Goal: Task Accomplishment & Management: Manage account settings

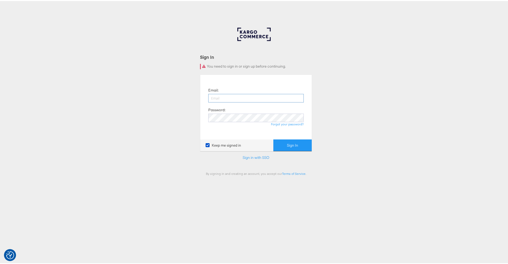
click at [235, 96] on input "email" at bounding box center [255, 97] width 95 height 9
type input "namit.kumar@kargo.com"
click at [273, 139] on button "Sign In" at bounding box center [292, 145] width 38 height 12
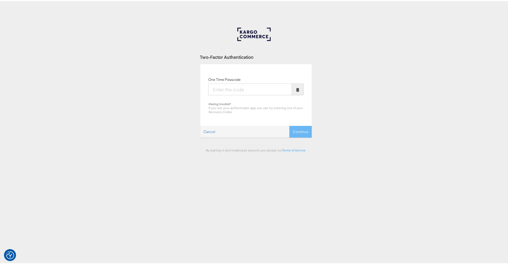
click at [246, 92] on input "One Time Passcode" at bounding box center [250, 89] width 84 height 12
type input "696505"
click at [289, 125] on button "Continue" at bounding box center [300, 131] width 22 height 12
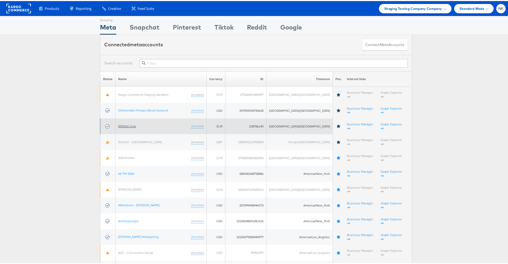
click at [122, 123] on link "Stitcher Live" at bounding box center [127, 125] width 18 height 4
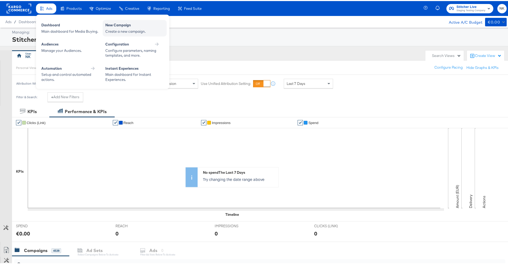
click at [103, 25] on div "New Campaign Create a new campaign." at bounding box center [135, 27] width 64 height 17
click at [106, 31] on div "Create a new campaign." at bounding box center [134, 30] width 59 height 5
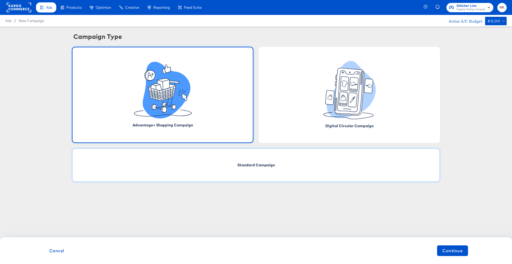
click at [213, 159] on div "Standard Campaign" at bounding box center [256, 165] width 368 height 34
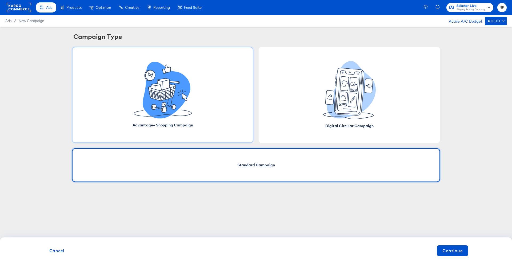
click at [217, 122] on div "Advantage+ Shopping Campaign" at bounding box center [162, 95] width 181 height 96
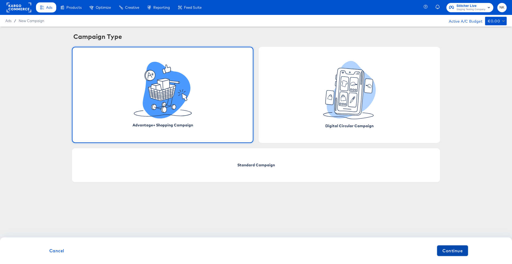
click at [454, 248] on span "Continue" at bounding box center [452, 250] width 20 height 7
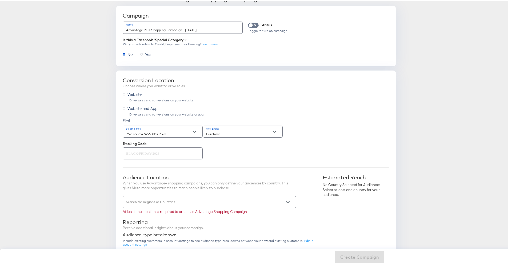
scroll to position [98, 0]
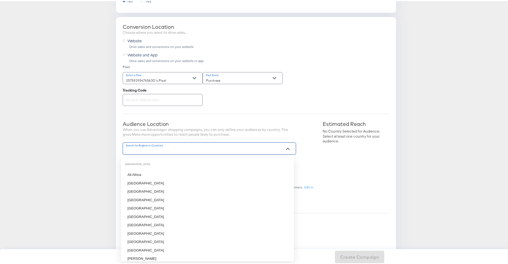
click at [180, 152] on input "Search for Regions or Countries" at bounding box center [201, 150] width 153 height 6
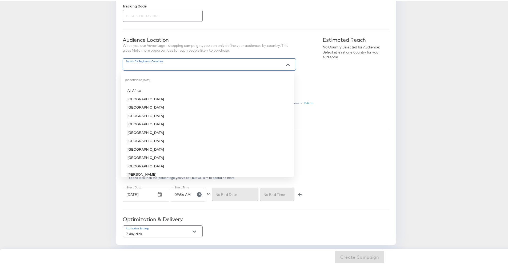
scroll to position [258, 0]
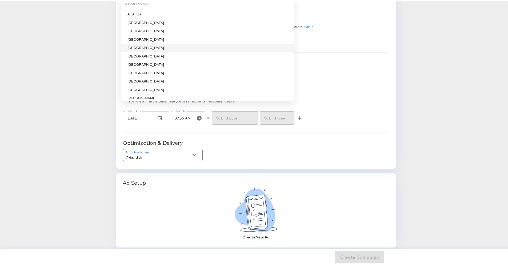
click at [97, 140] on article "Advantage+ Create a new Advantage+ Shopping Campaign Campaign Name Advantage Pl…" at bounding box center [256, 16] width 512 height 496
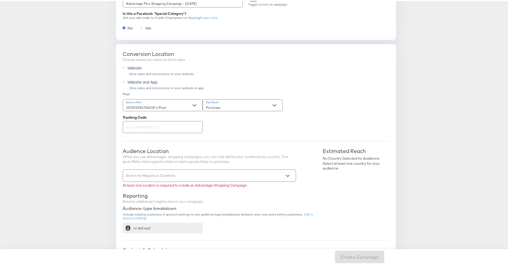
scroll to position [0, 0]
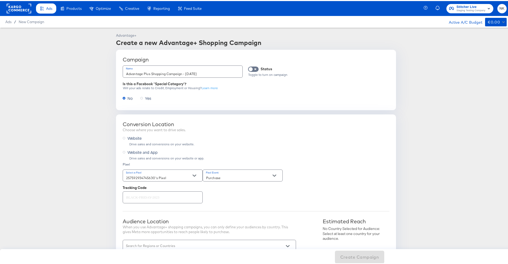
click at [9, 22] on span "Ads" at bounding box center [8, 21] width 6 height 4
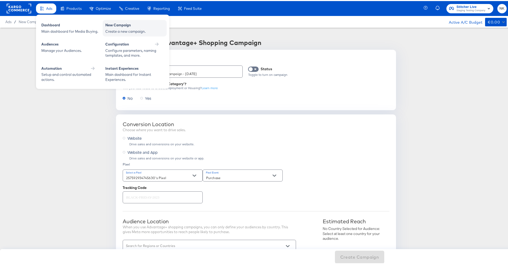
click at [113, 26] on div "New Campaign" at bounding box center [134, 25] width 59 height 6
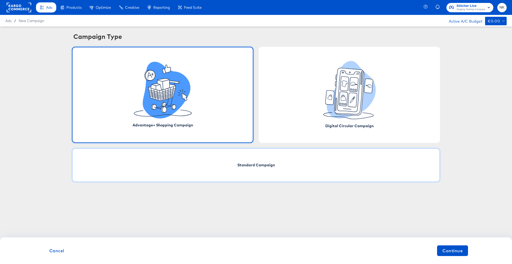
drag, startPoint x: 274, startPoint y: 191, endPoint x: 268, endPoint y: 172, distance: 20.2
click at [274, 191] on div "Ads Products Optimize Creative Reporting Feed Suite Stitcher Live Staging Testi…" at bounding box center [256, 132] width 512 height 264
click at [268, 171] on div "Standard Campaign" at bounding box center [256, 165] width 368 height 34
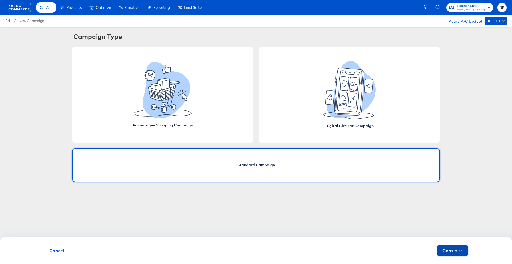
click at [459, 249] on span "Continue" at bounding box center [452, 250] width 20 height 7
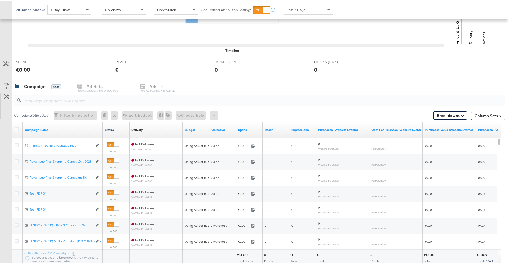
scroll to position [192, 0]
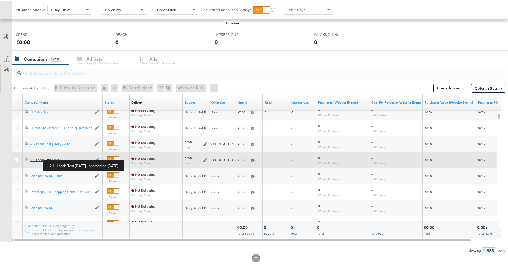
click at [55, 158] on div "AJ - Leads Test Aug 21 AJ - Leads Test Aug 21" at bounding box center [61, 159] width 63 height 4
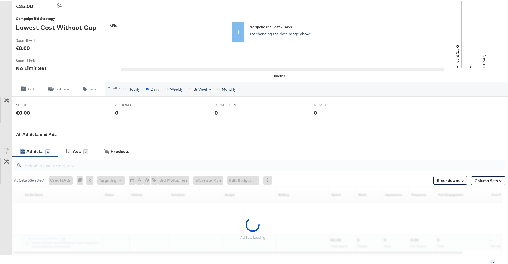
scroll to position [143, 0]
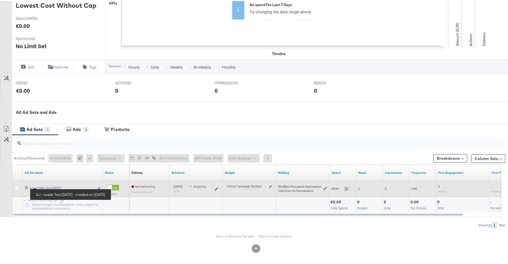
click at [47, 186] on div "AJ - Leads Test Aug 21 AJ - Leads Test Aug 21" at bounding box center [62, 187] width 65 height 4
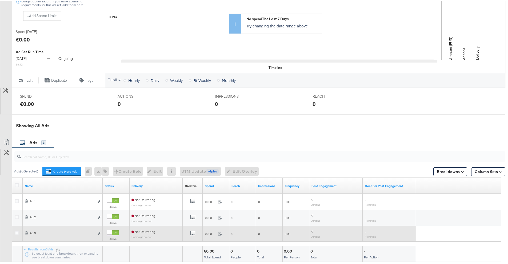
scroll to position [205, 0]
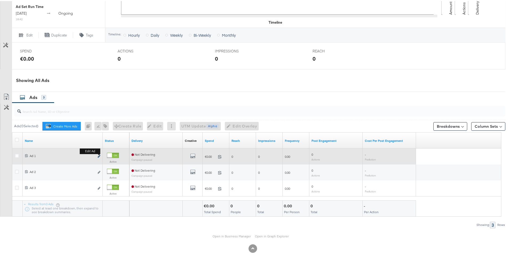
click at [98, 157] on icon "link" at bounding box center [99, 155] width 3 height 3
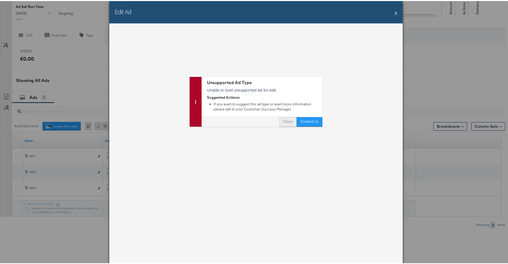
click at [285, 118] on button "Close" at bounding box center [287, 121] width 17 height 10
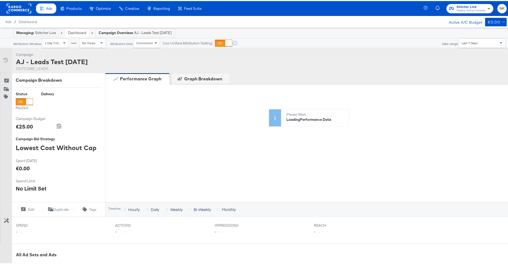
scroll to position [143, 0]
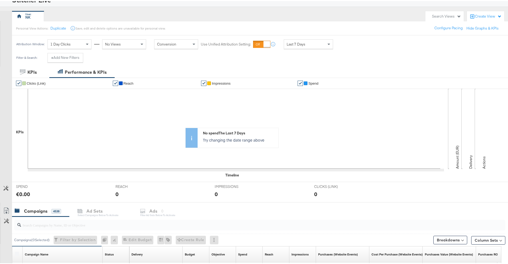
scroll to position [167, 0]
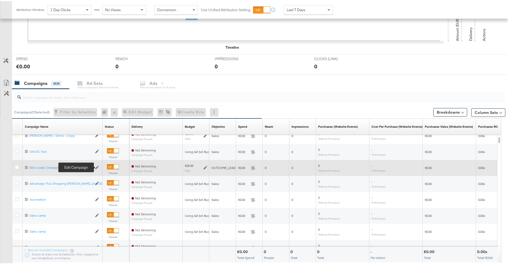
click at [95, 167] on icon at bounding box center [97, 167] width 4 height 4
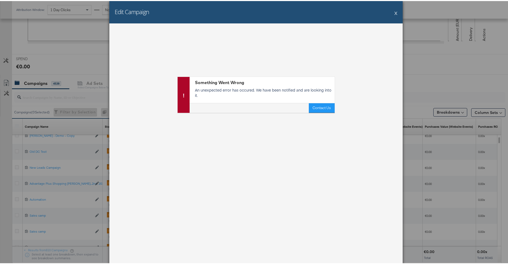
click at [394, 12] on button "X" at bounding box center [395, 12] width 3 height 11
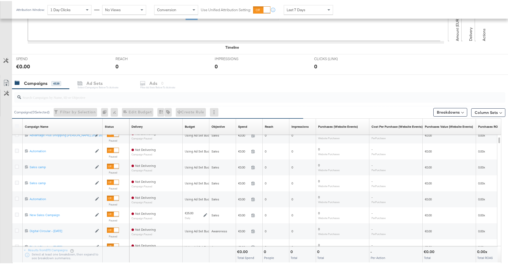
scroll to position [204, 0]
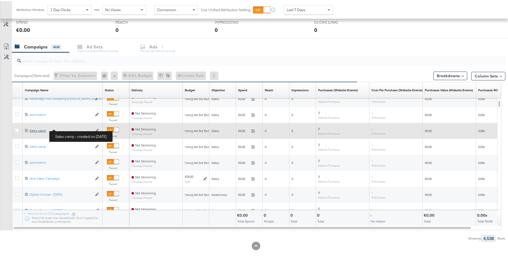
click at [43, 131] on div "Sales camp Sales camp" at bounding box center [61, 130] width 63 height 4
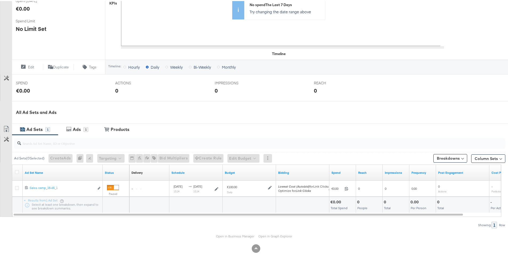
scroll to position [143, 0]
click at [229, 236] on link "Open in Business Manager" at bounding box center [235, 235] width 38 height 4
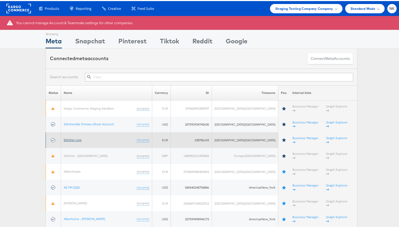
click at [66, 137] on link "Stitcher Live" at bounding box center [73, 139] width 18 height 4
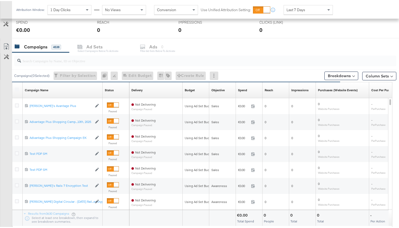
scroll to position [240, 0]
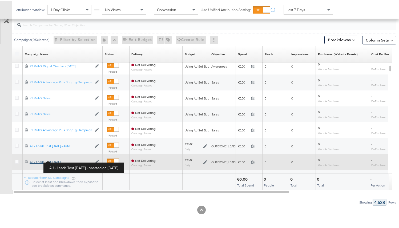
click at [56, 160] on div "AJ - Leads Test Aug 21 AJ - Leads Test Aug 21" at bounding box center [61, 161] width 63 height 4
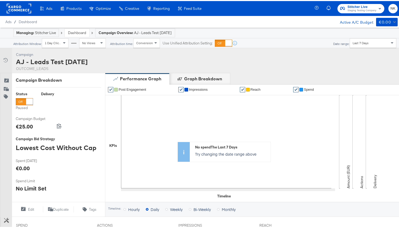
scroll to position [179, 0]
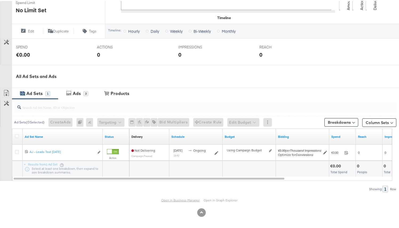
click at [169, 201] on link "Open in Business Manager" at bounding box center [180, 199] width 38 height 4
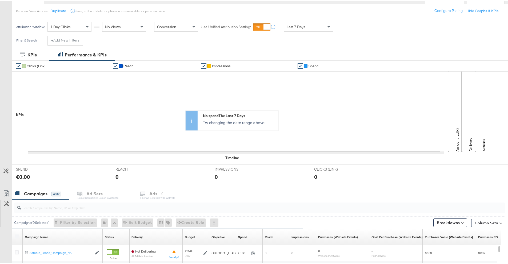
scroll to position [84, 0]
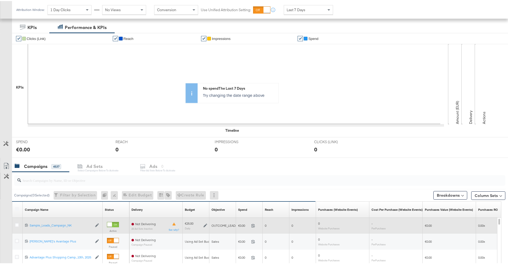
click at [112, 224] on div at bounding box center [109, 223] width 5 height 5
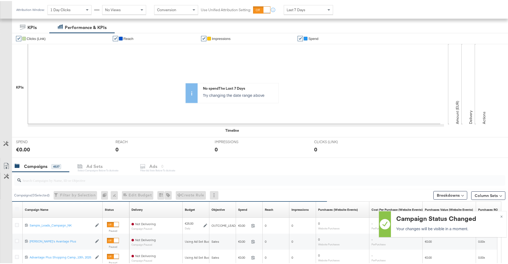
scroll to position [119, 0]
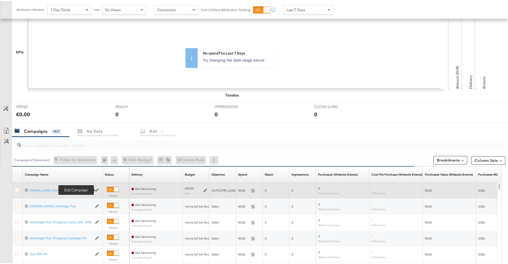
click at [97, 188] on icon at bounding box center [97, 189] width 4 height 4
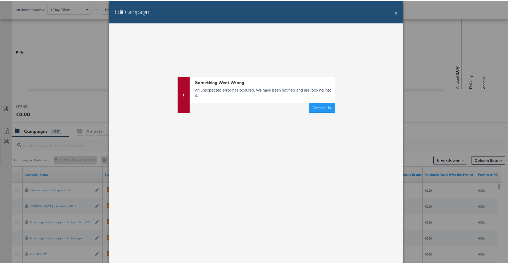
click at [396, 12] on div "Edit Campaign X" at bounding box center [255, 11] width 293 height 22
click at [394, 12] on button "X" at bounding box center [395, 12] width 3 height 11
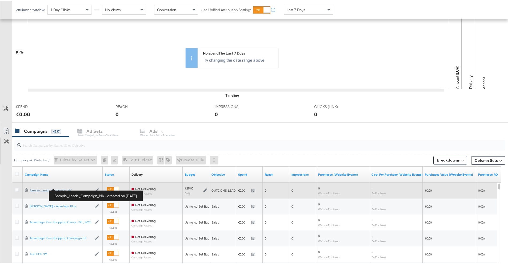
click at [68, 188] on div "Sample_Leads_Campaign_NK Sample_Leads_Campaign_NK" at bounding box center [61, 189] width 63 height 4
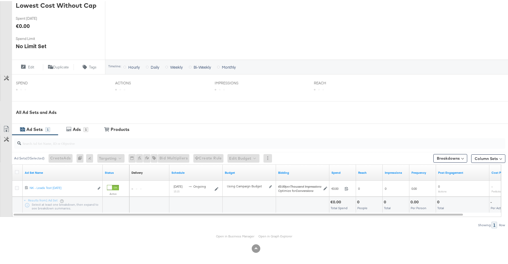
scroll to position [143, 0]
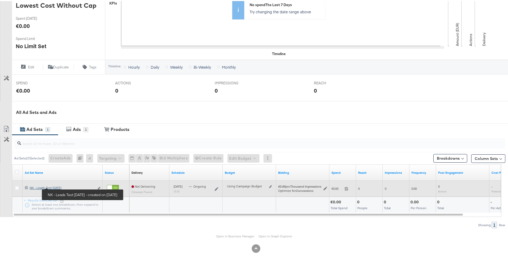
click at [58, 188] on div "NK - Leads Test [DATE] NK - Leads Test [DATE]" at bounding box center [62, 187] width 65 height 4
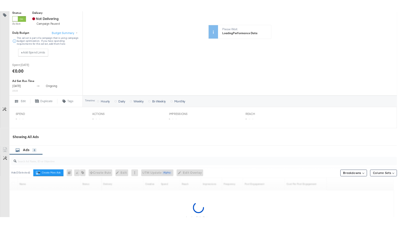
scroll to position [150, 0]
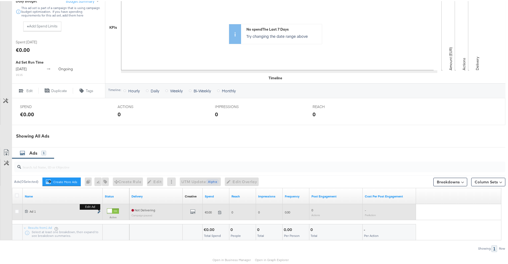
click at [98, 213] on icon "link" at bounding box center [99, 211] width 3 height 3
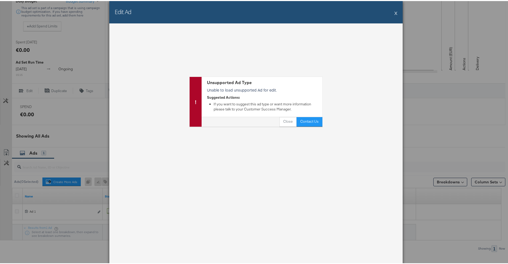
click at [395, 13] on div "Edit Ad X" at bounding box center [255, 11] width 293 height 22
click at [395, 13] on button "X" at bounding box center [395, 12] width 3 height 11
